Goal: Contribute content: Add original content to the website for others to see

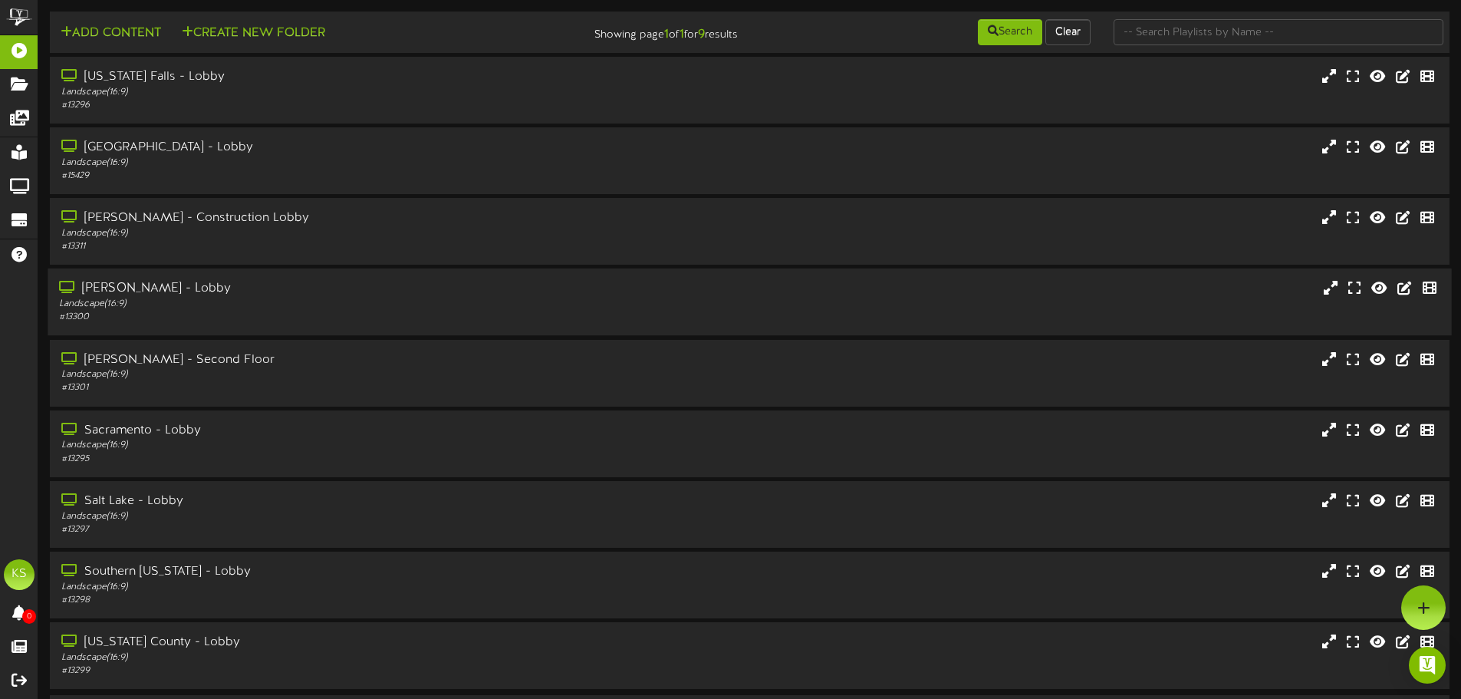
click at [224, 315] on div "# 13300" at bounding box center [340, 317] width 562 height 13
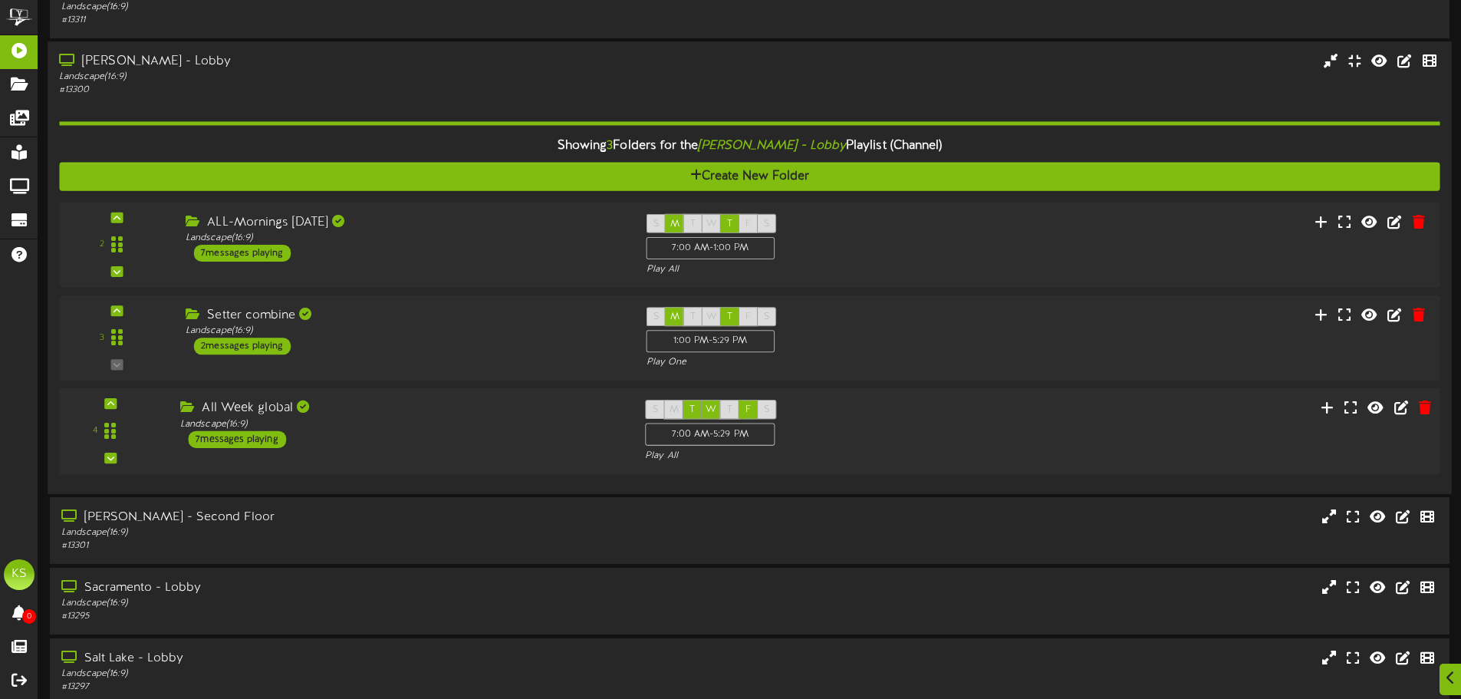
scroll to position [230, 0]
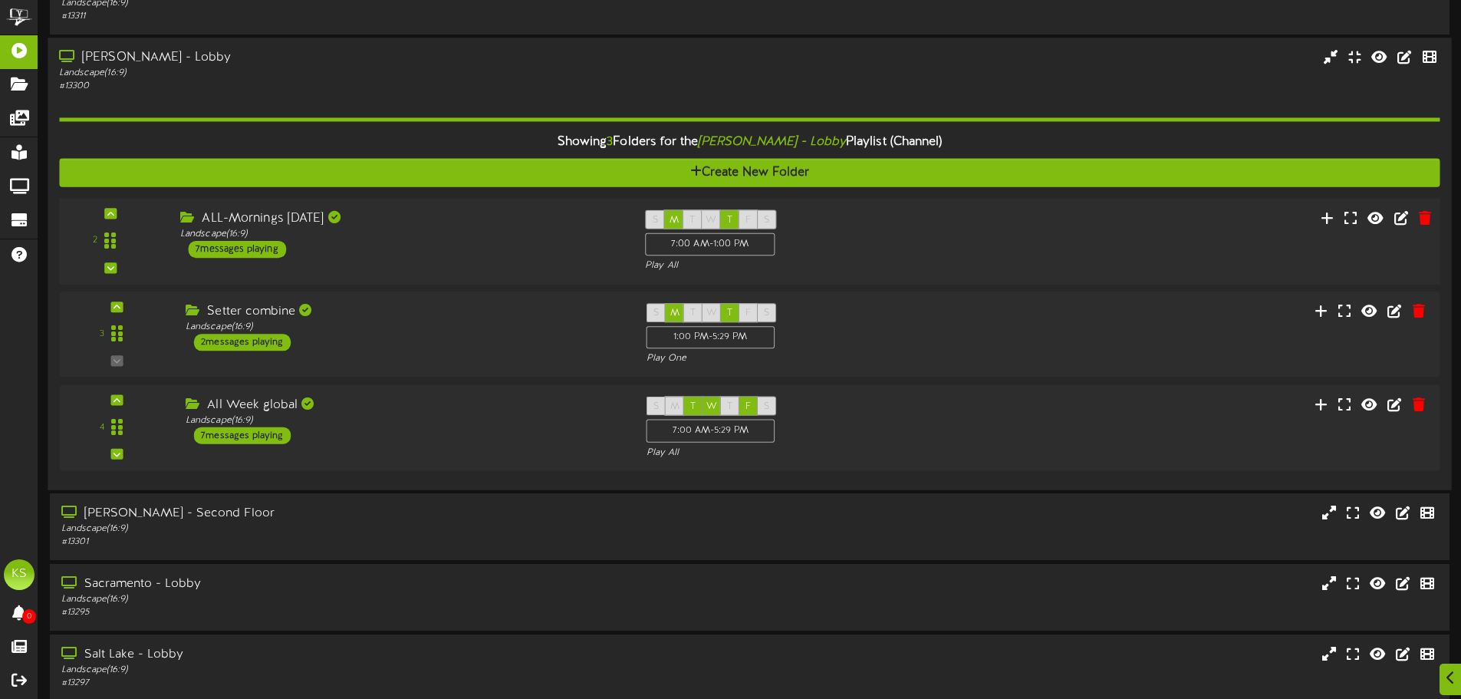
click at [310, 255] on div "ALL-Mornings [DATE] Landscape ( 16:9 ) 7 messages playing" at bounding box center [401, 234] width 465 height 48
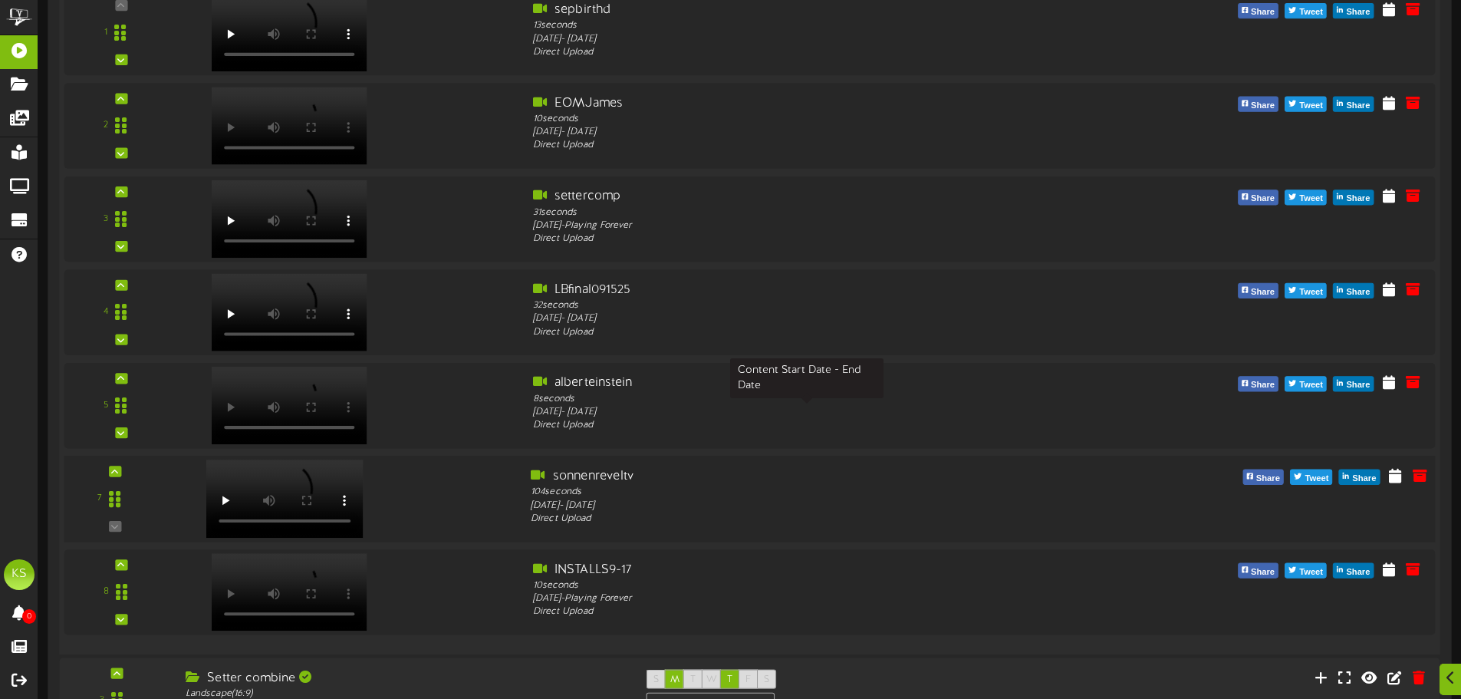
scroll to position [614, 0]
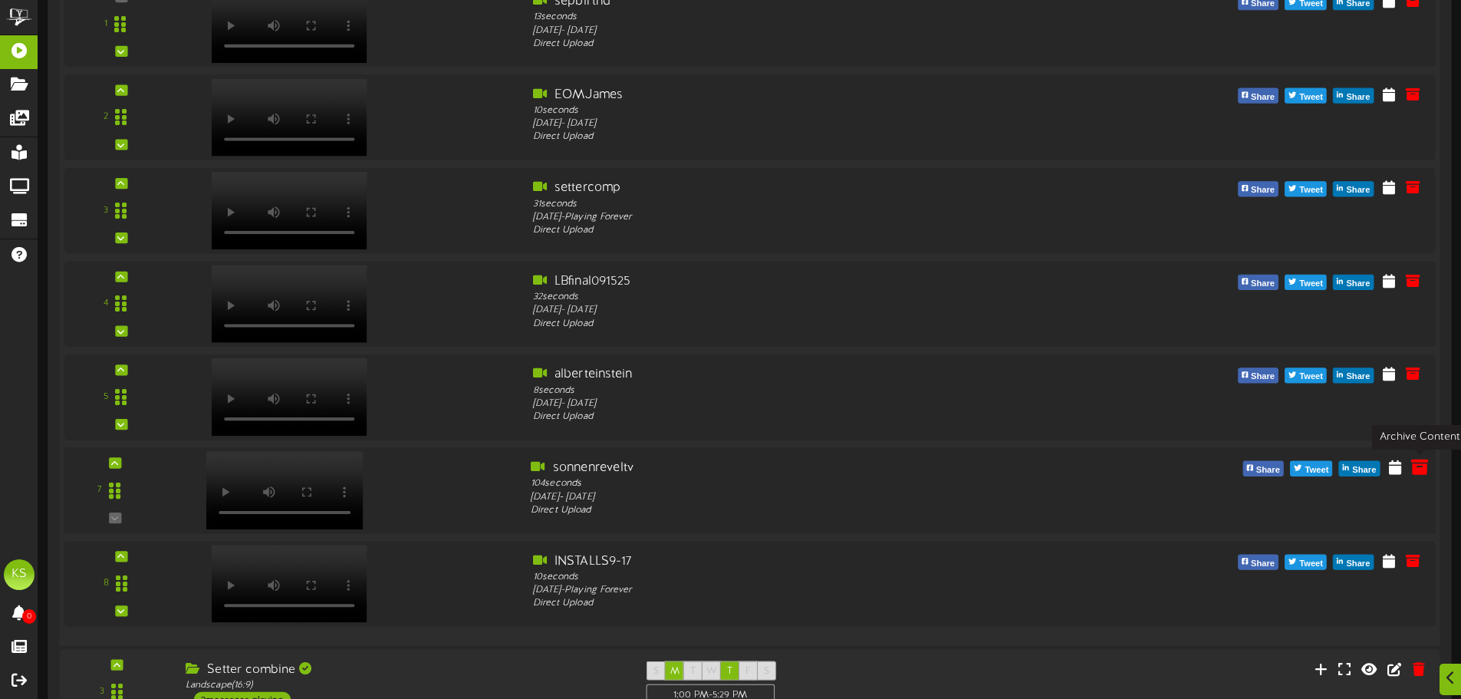
click at [1421, 474] on icon at bounding box center [1420, 466] width 17 height 17
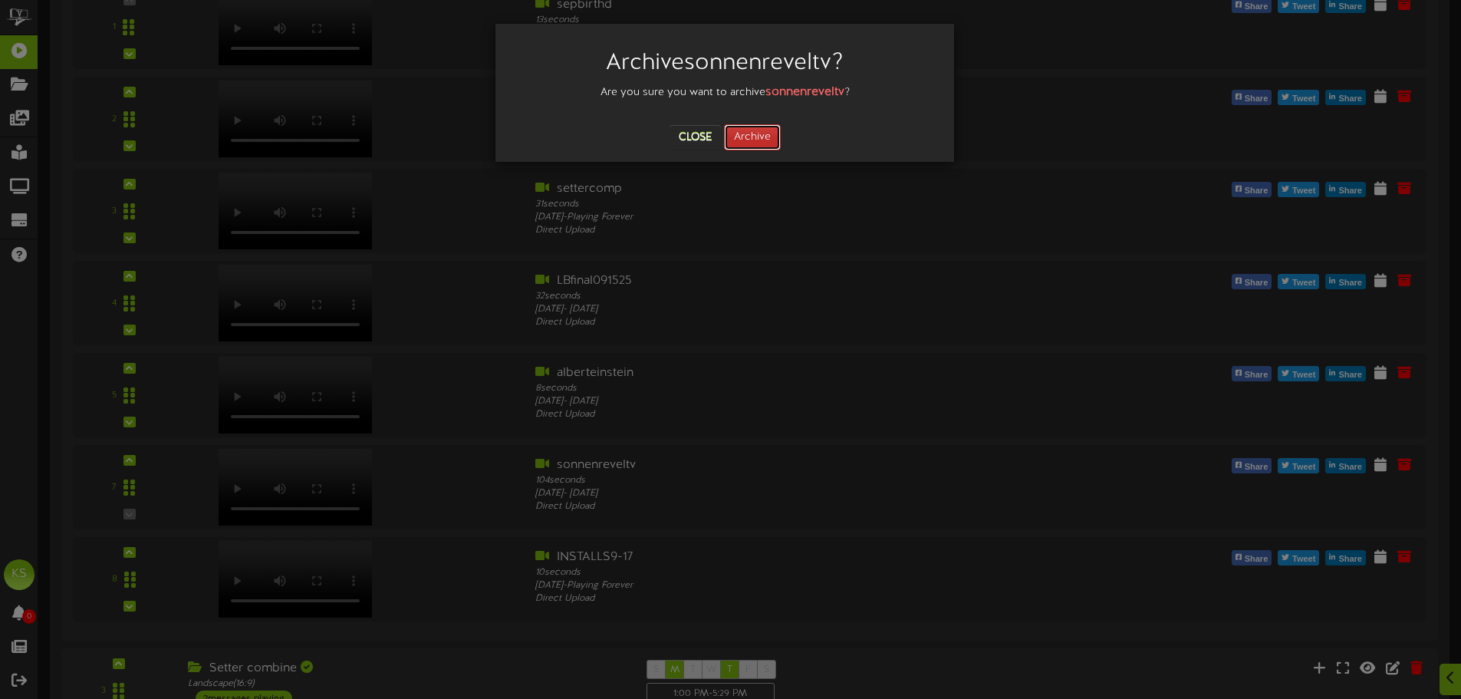
click at [768, 135] on button "Archive" at bounding box center [752, 137] width 57 height 26
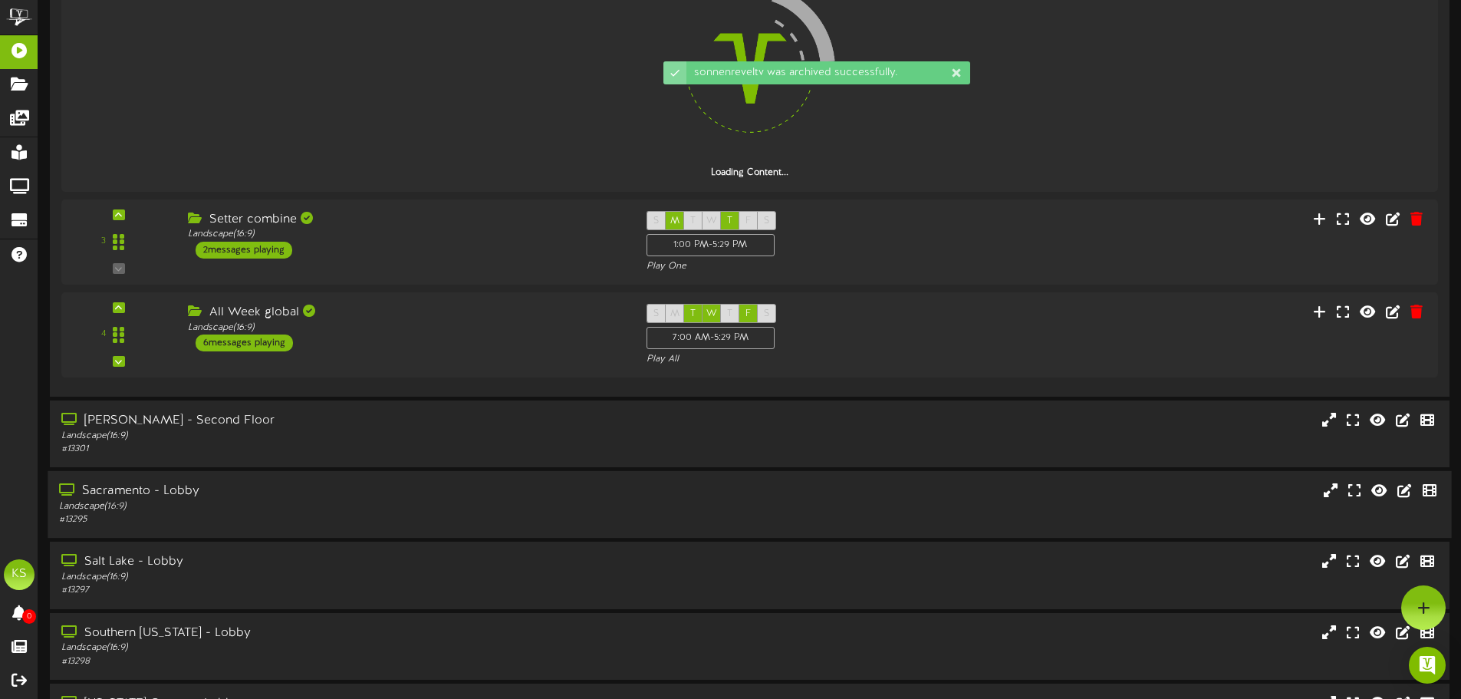
scroll to position [537, 0]
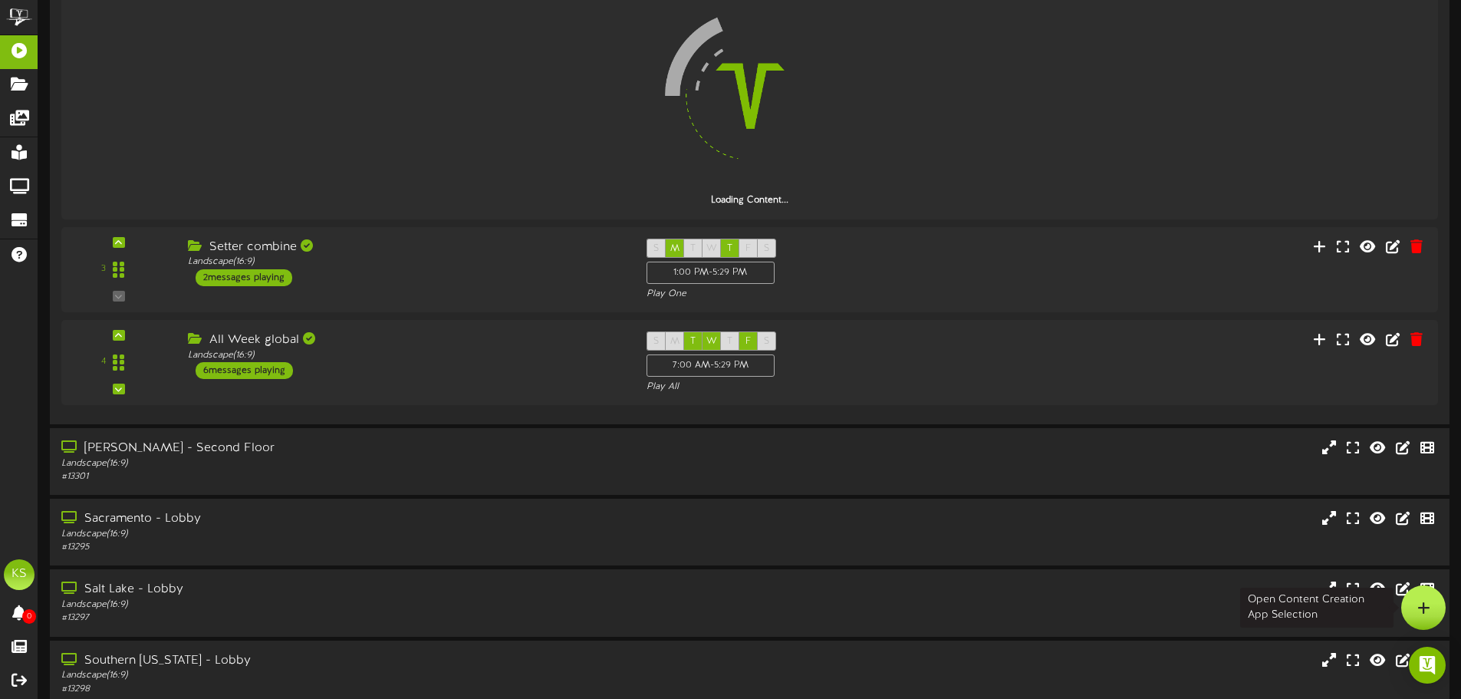
click at [1412, 603] on div at bounding box center [1424, 607] width 44 height 44
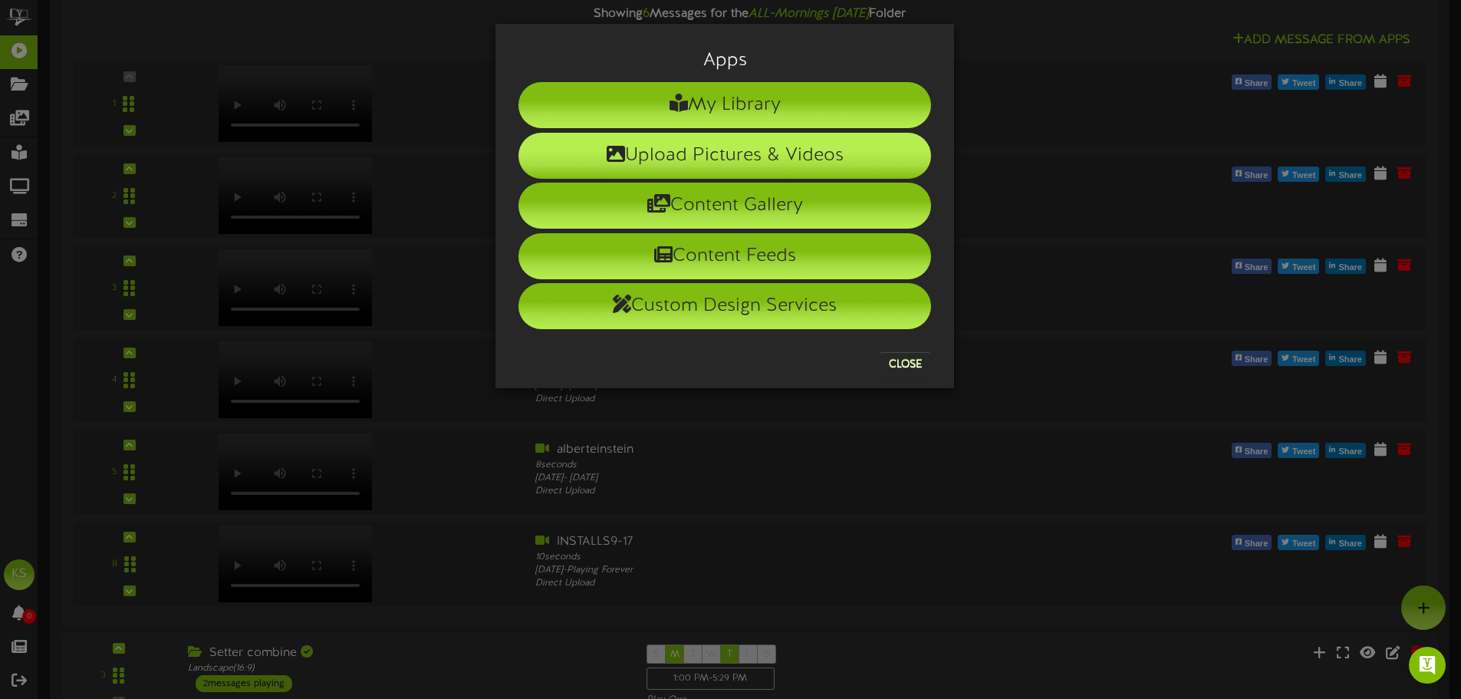
click at [750, 153] on li "Upload Pictures & Videos" at bounding box center [725, 156] width 413 height 46
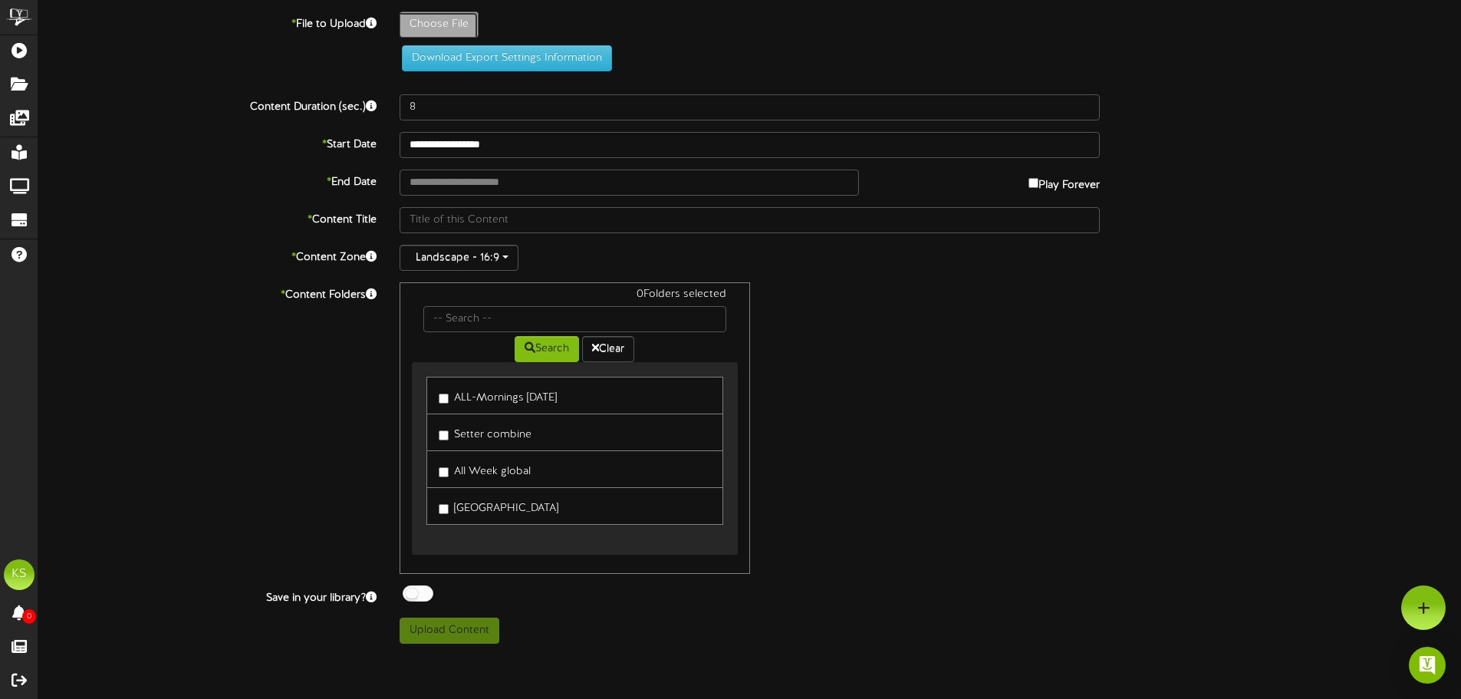
type input "**********"
type input "sonnenreveltv2"
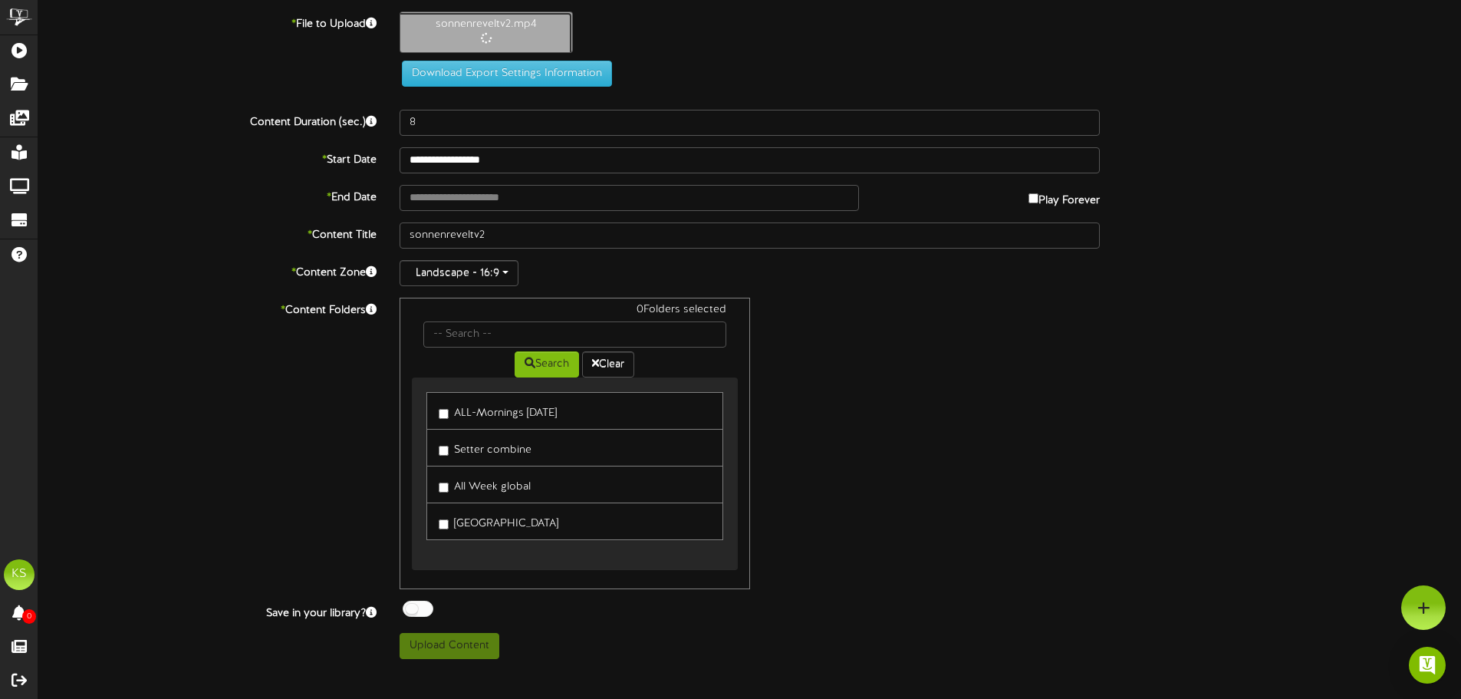
type input "104"
click at [459, 196] on input "text" at bounding box center [629, 198] width 459 height 26
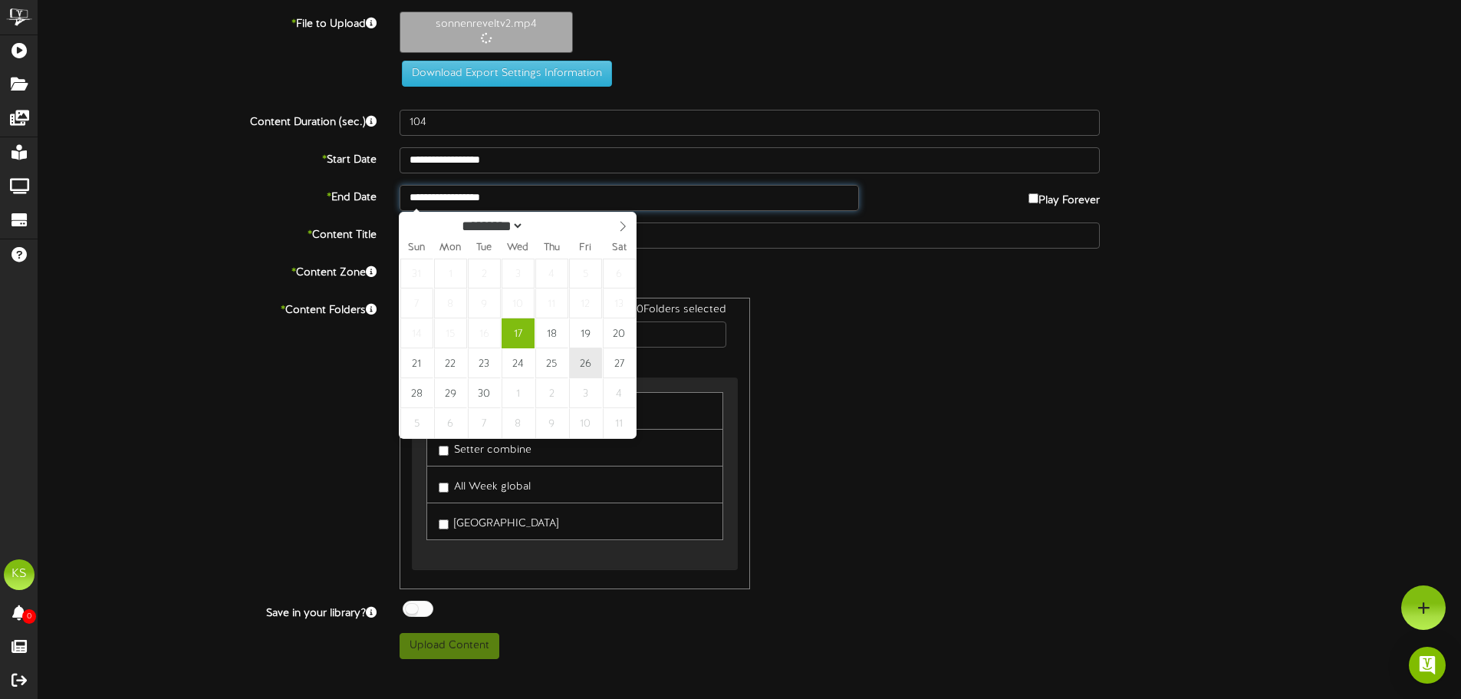
type input "**********"
click at [533, 203] on input "**********" at bounding box center [629, 198] width 459 height 26
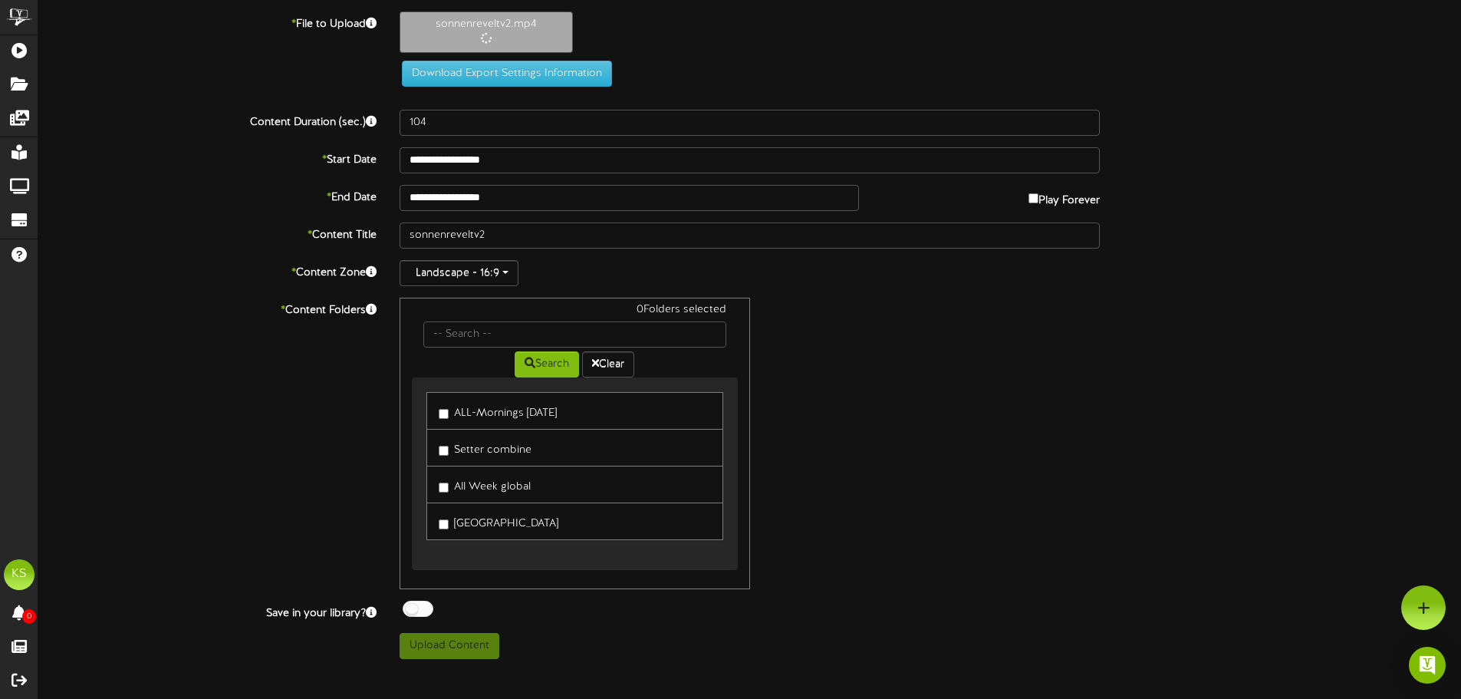
click at [820, 344] on div "0 Folders selected Search Clear ALL-Mornings [DATE] Setter combine All Week glo…" at bounding box center [749, 444] width 723 height 292
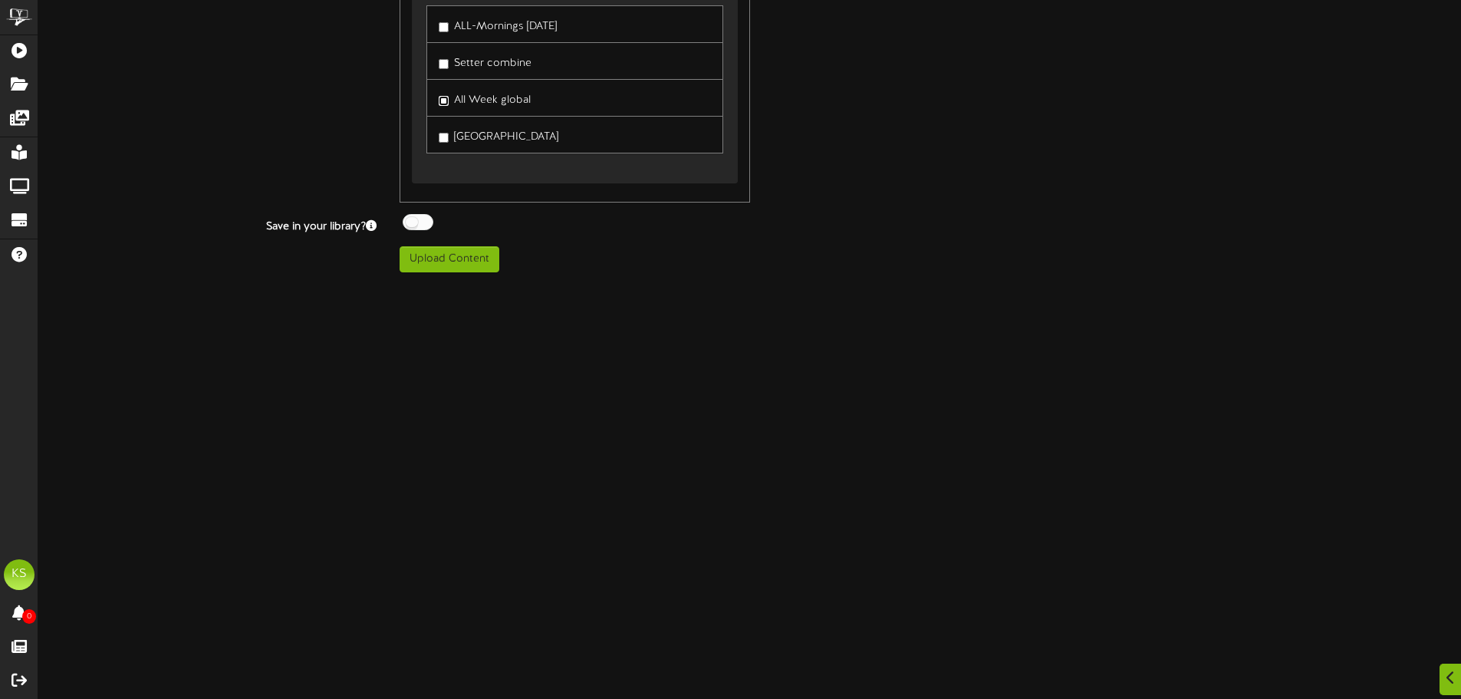
scroll to position [466, 0]
click at [450, 266] on button "Upload Content" at bounding box center [450, 258] width 100 height 26
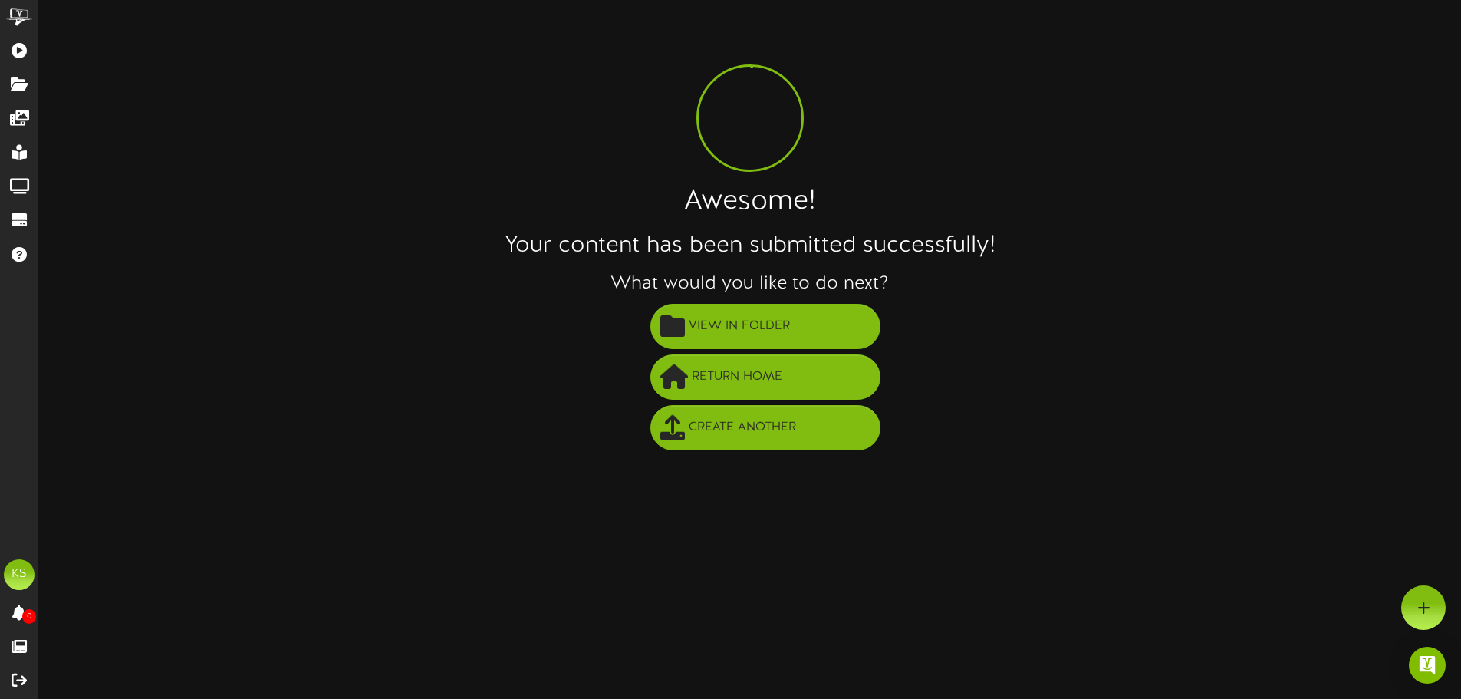
scroll to position [0, 0]
